Goal: Information Seeking & Learning: Learn about a topic

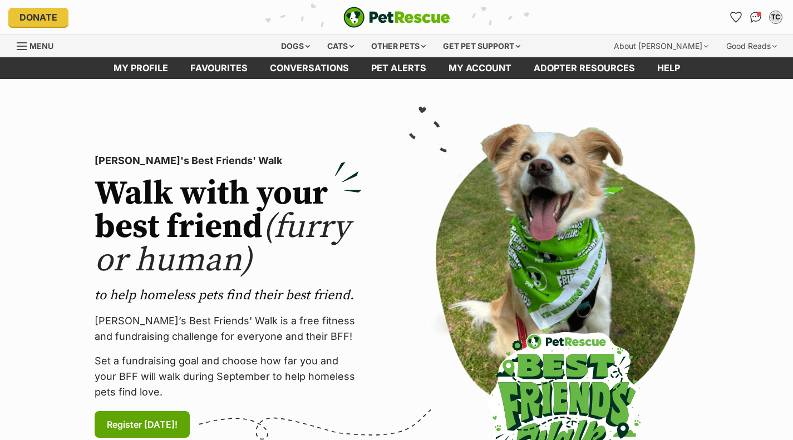
click at [300, 42] on div "Dogs" at bounding box center [295, 46] width 45 height 22
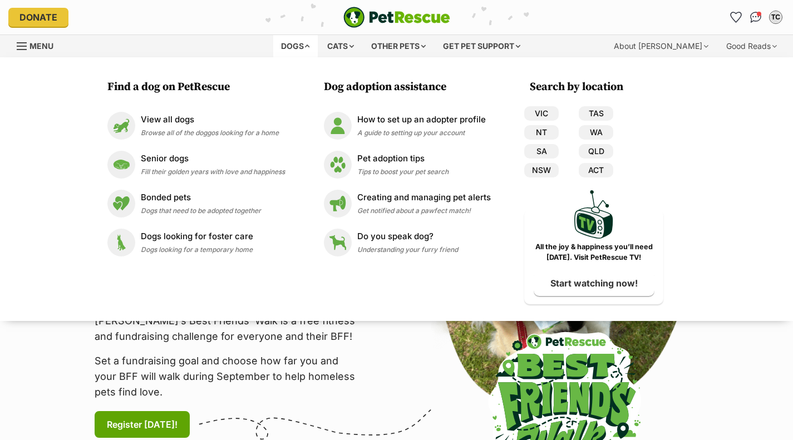
click at [208, 112] on link "View all dogs Browse all of the doggos looking for a home" at bounding box center [195, 126] width 177 height 28
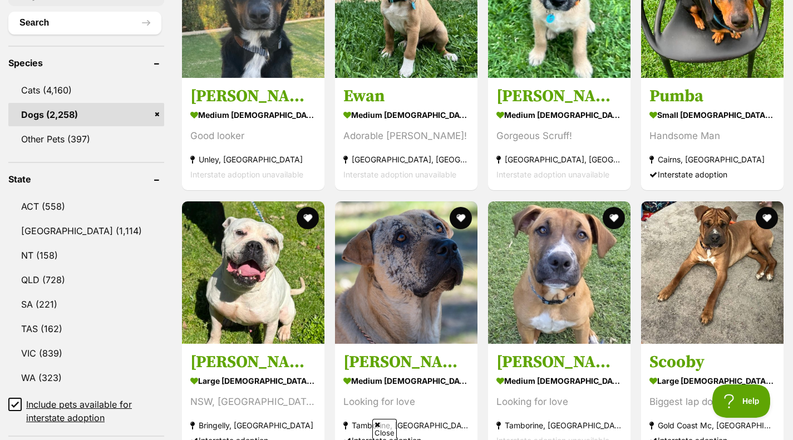
scroll to position [428, 0]
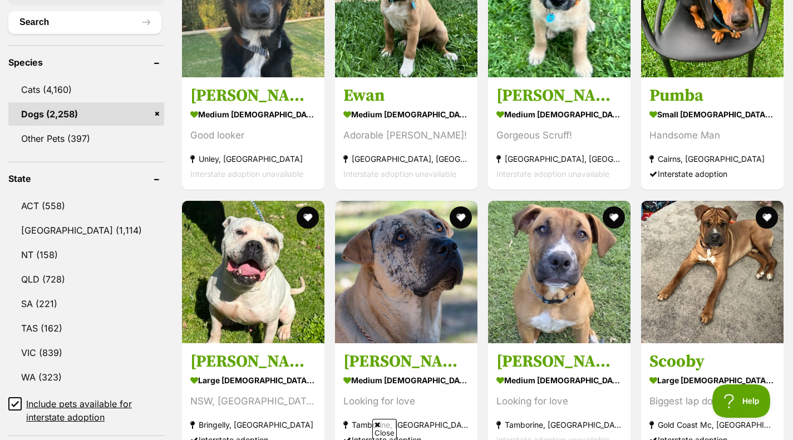
click at [84, 350] on link "VIC (839)" at bounding box center [86, 352] width 156 height 23
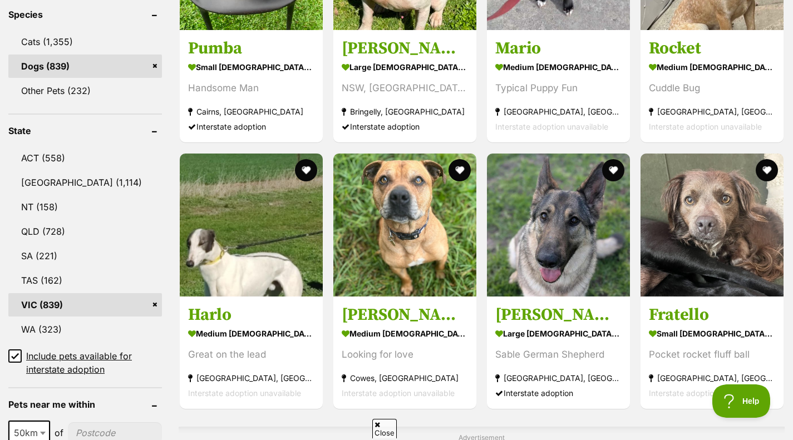
scroll to position [477, 0]
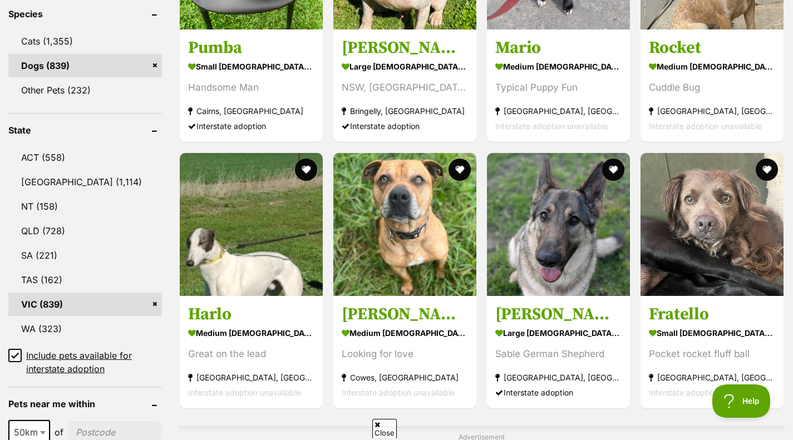
click at [699, 308] on h3 "Fratello" at bounding box center [712, 314] width 126 height 21
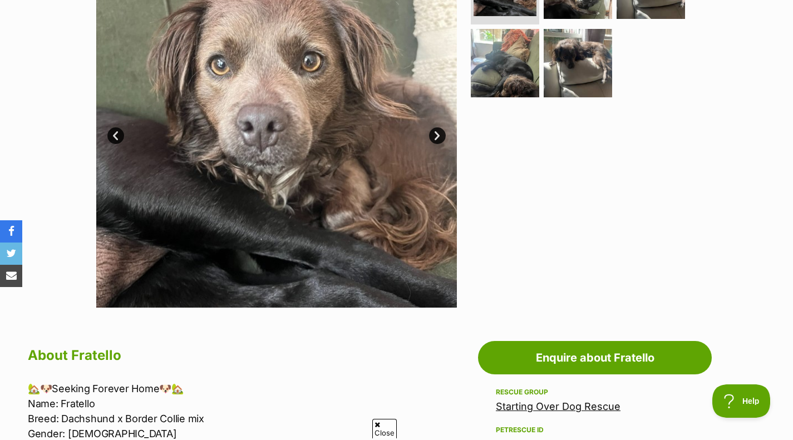
scroll to position [54, 0]
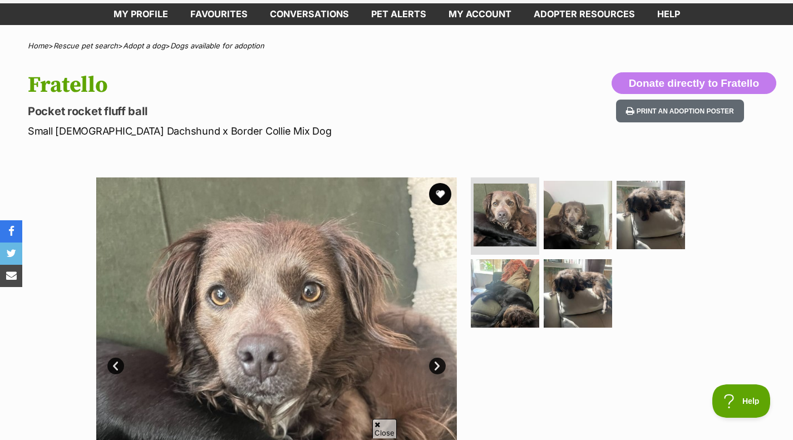
click at [253, 274] on img at bounding box center [276, 357] width 360 height 360
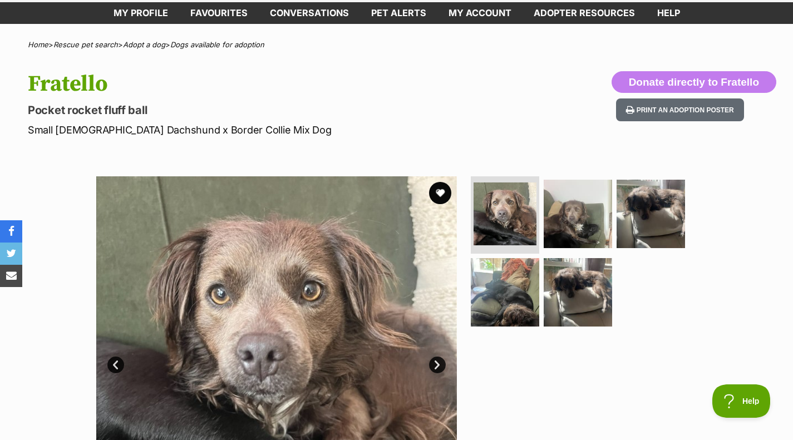
scroll to position [0, 0]
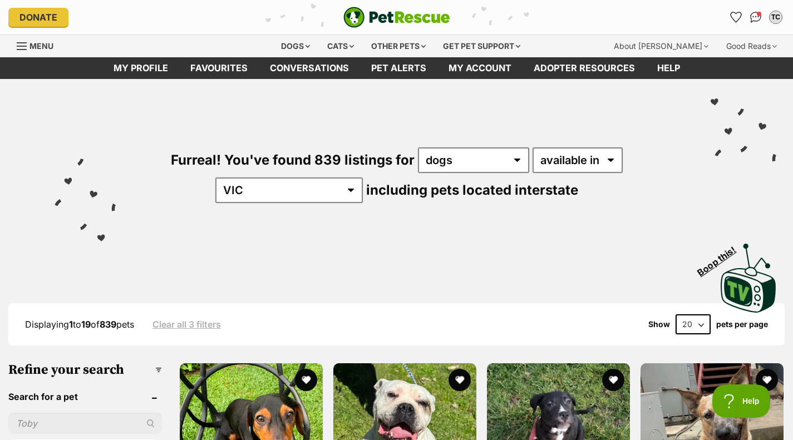
click at [701, 329] on select "20 40 60" at bounding box center [692, 324] width 35 height 20
select select "60"
click at [675, 314] on select "20 40 60" at bounding box center [692, 324] width 35 height 20
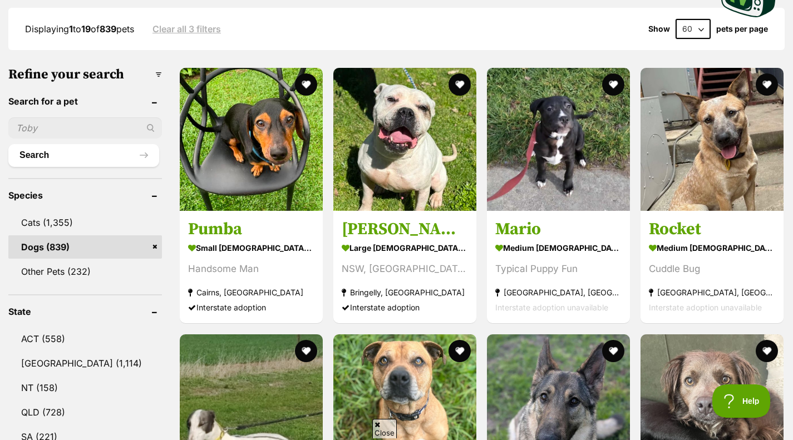
scroll to position [298, 0]
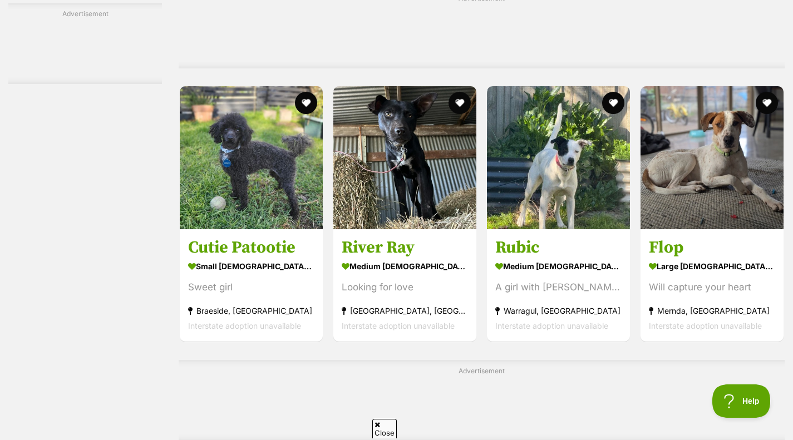
scroll to position [3671, 0]
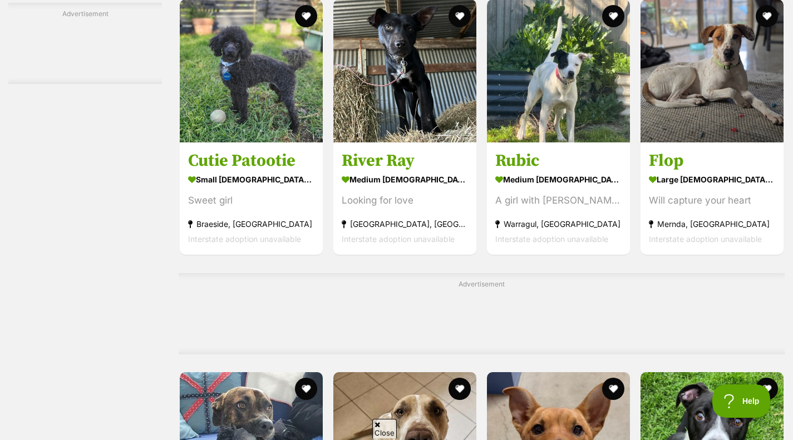
click at [249, 192] on section "small female Dog Sweet girl Braeside, VIC Interstate adoption unavailable" at bounding box center [251, 209] width 126 height 75
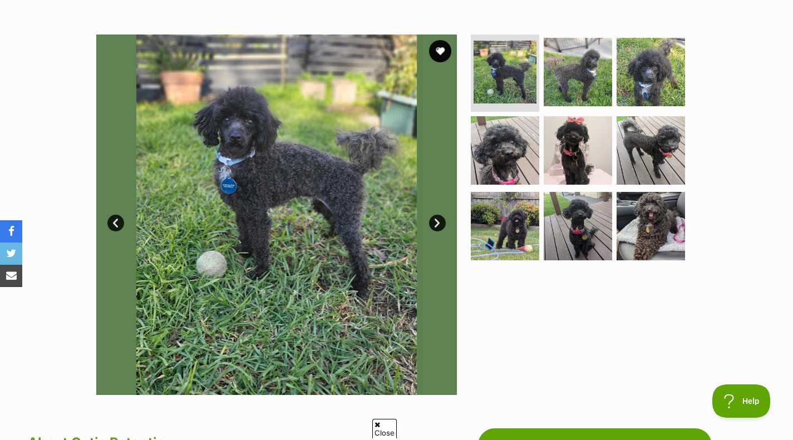
scroll to position [193, 0]
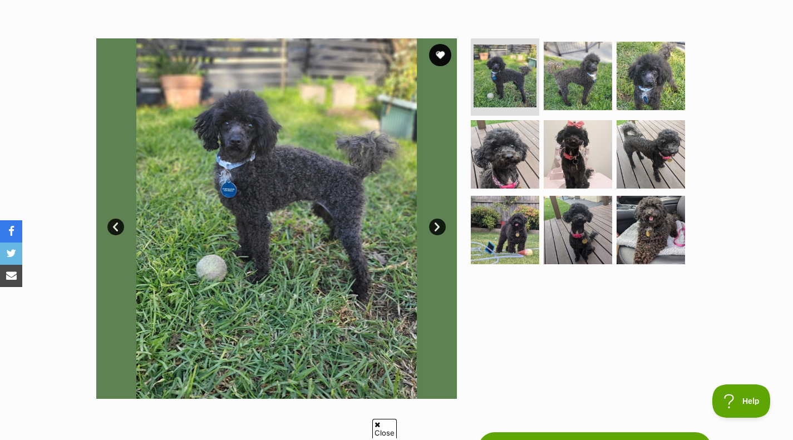
click at [651, 129] on img at bounding box center [650, 154] width 68 height 68
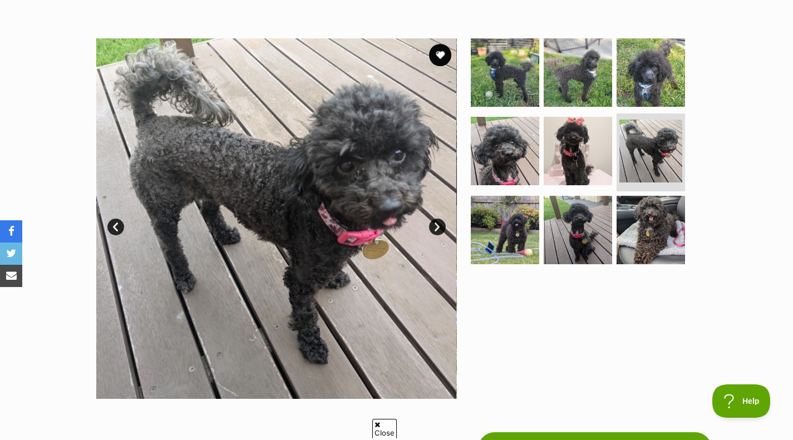
scroll to position [115, 0]
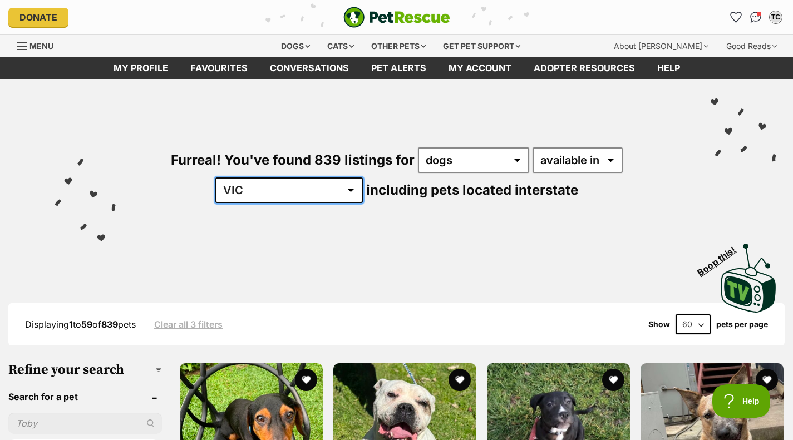
click at [363, 177] on select "Australia ACT NSW NT QLD SA TAS VIC WA" at bounding box center [288, 190] width 147 height 26
select select "NSW"
click at [363, 177] on select "Australia ACT NSW NT QLD SA TAS VIC WA" at bounding box center [288, 190] width 147 height 26
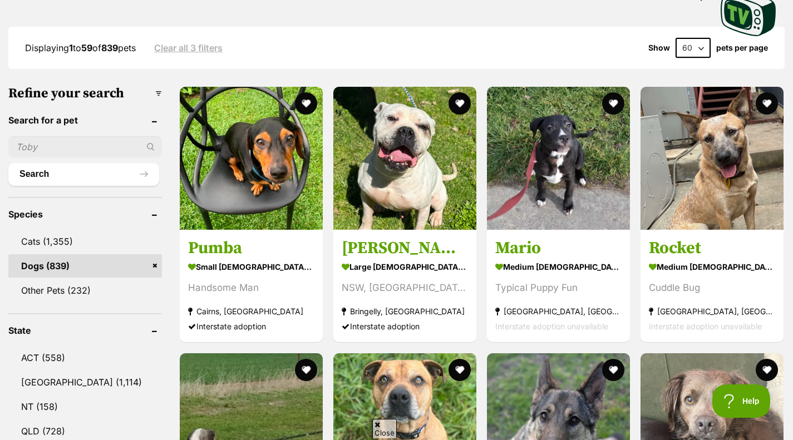
scroll to position [280, 0]
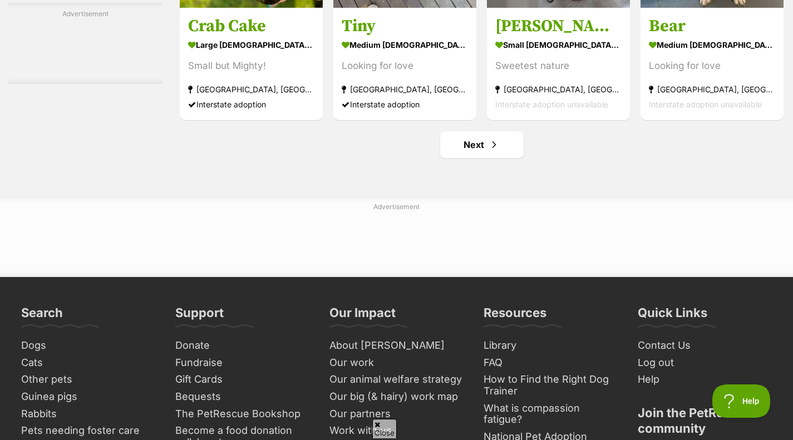
scroll to position [5190, 0]
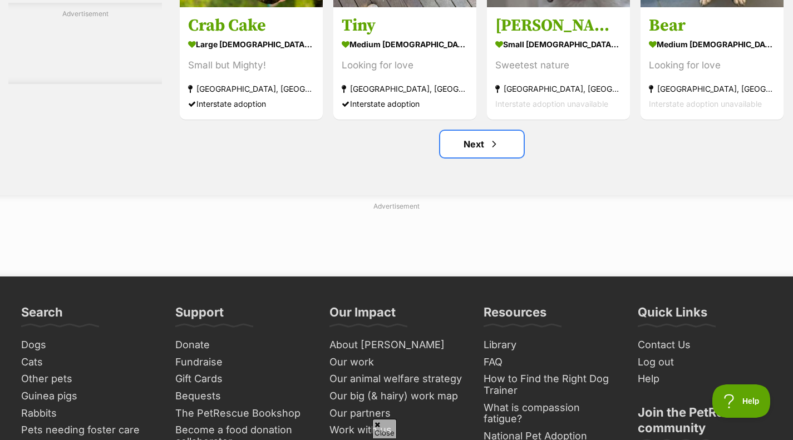
click at [497, 151] on span "Next page" at bounding box center [493, 143] width 11 height 13
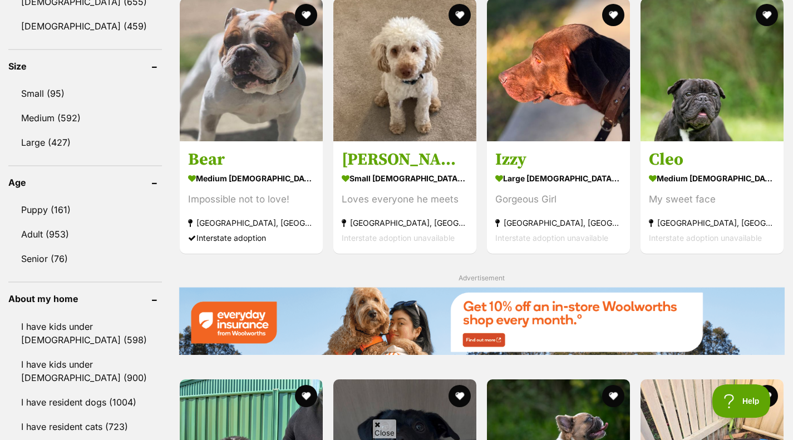
scroll to position [1047, 0]
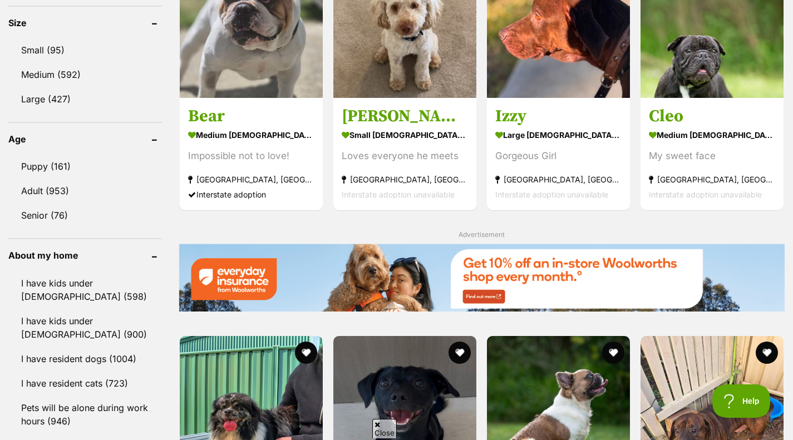
click at [383, 71] on img at bounding box center [404, 26] width 143 height 143
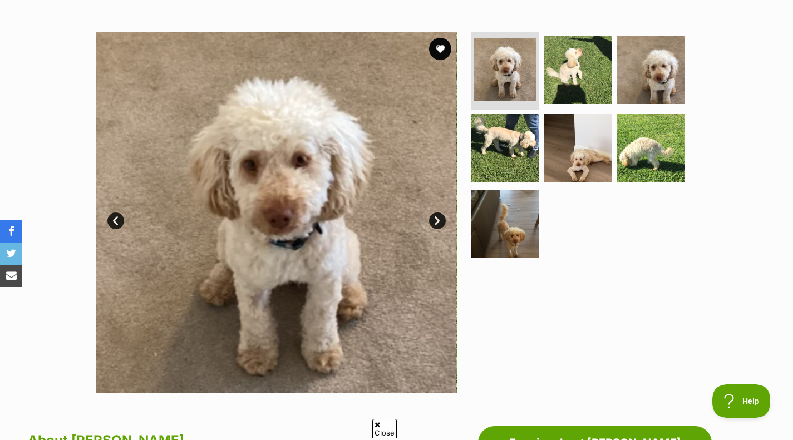
scroll to position [199, 0]
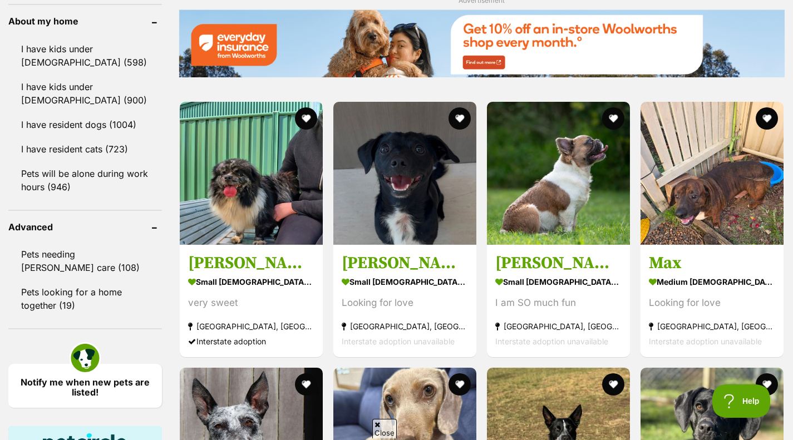
scroll to position [1287, 0]
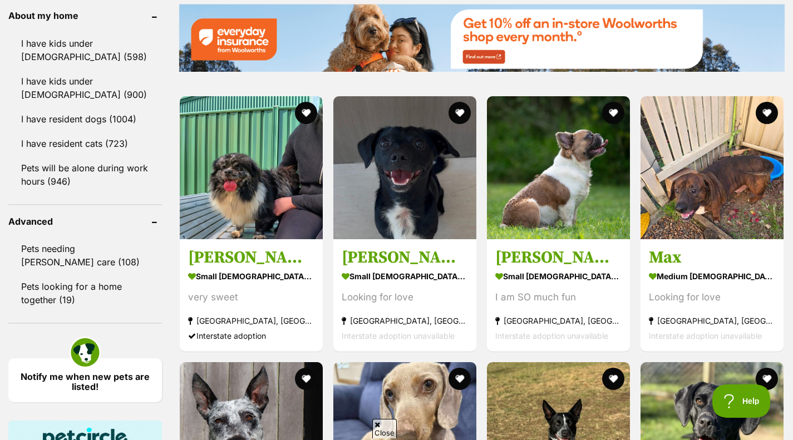
click at [201, 145] on img at bounding box center [251, 167] width 143 height 143
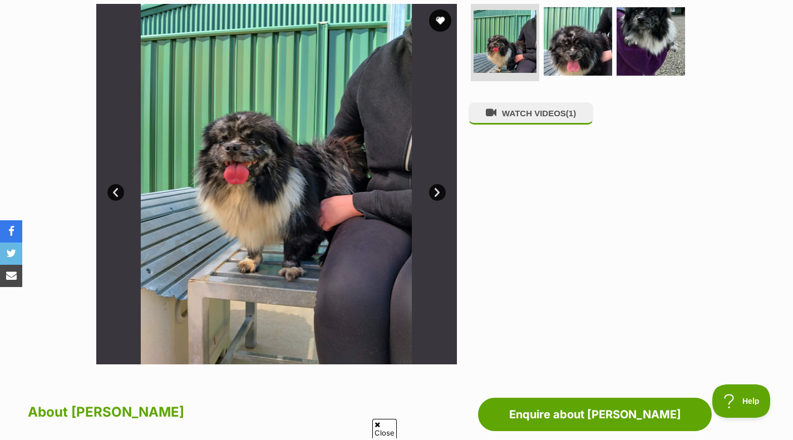
scroll to position [255, 0]
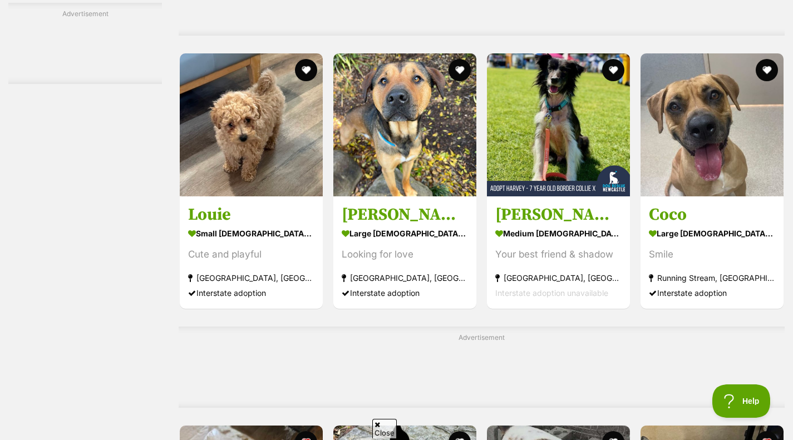
scroll to position [1967, 0]
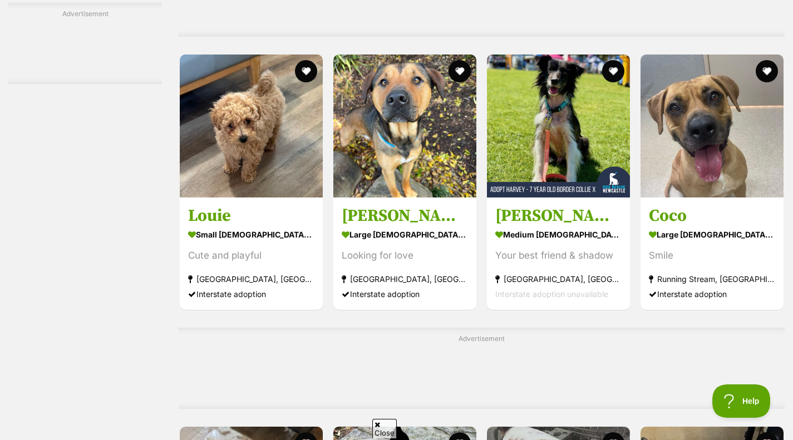
drag, startPoint x: 0, startPoint y: 0, endPoint x: 201, endPoint y: 145, distance: 247.5
click at [201, 145] on img at bounding box center [251, 126] width 143 height 143
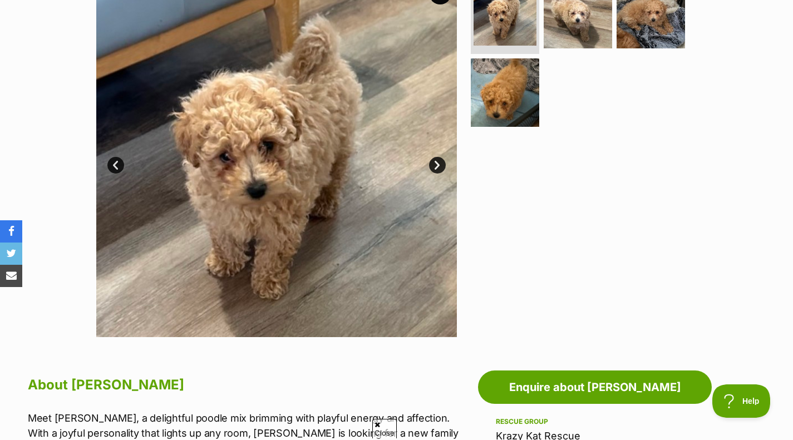
scroll to position [254, 0]
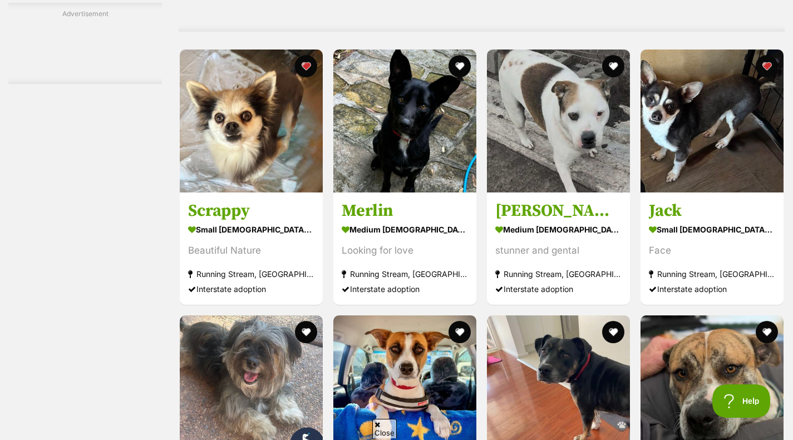
scroll to position [2343, 0]
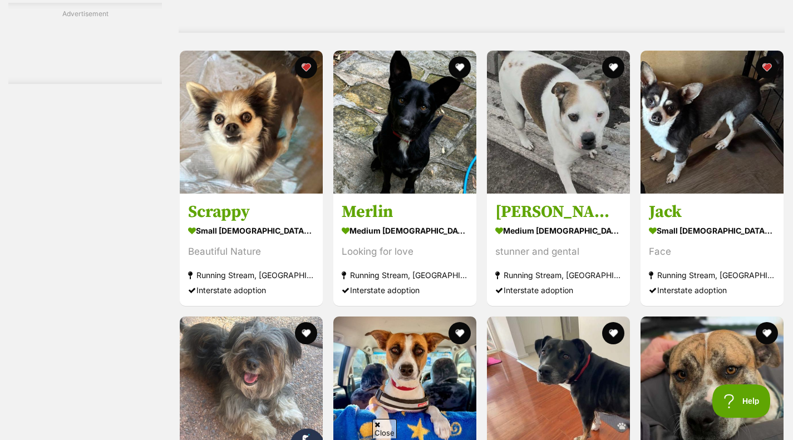
click at [258, 145] on img at bounding box center [251, 122] width 143 height 143
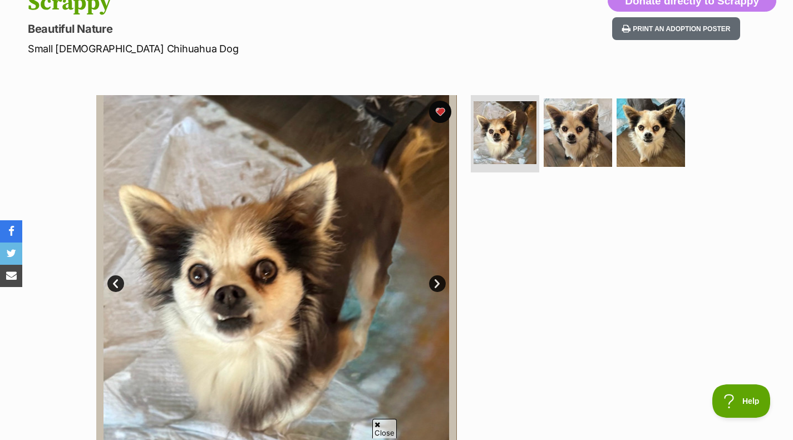
scroll to position [125, 0]
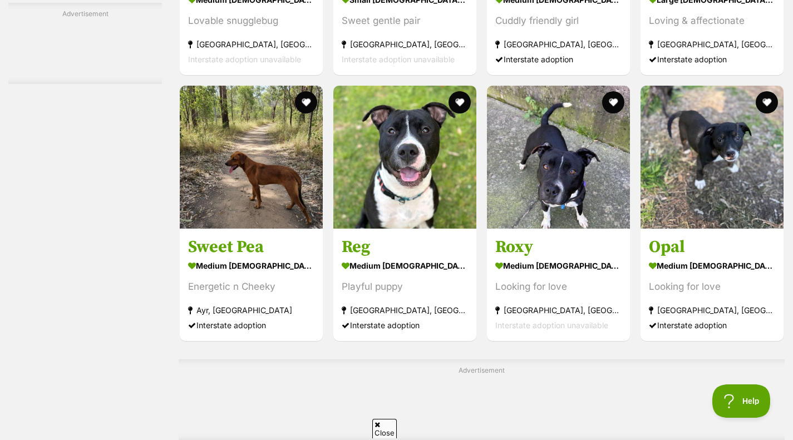
scroll to position [3585, 0]
